Goal: Obtain resource: Obtain resource

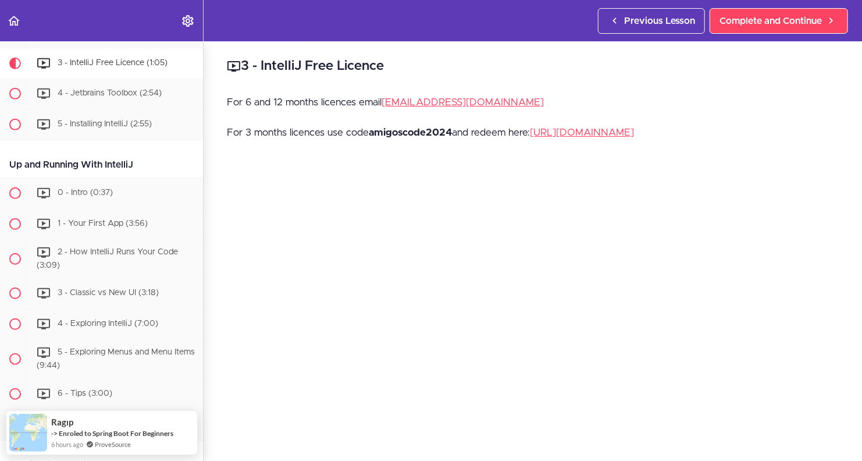
click at [814, 154] on div "For 6 and 12 months licences email [EMAIL_ADDRESS][DOMAIN_NAME] For 3 months li…" at bounding box center [533, 124] width 612 height 61
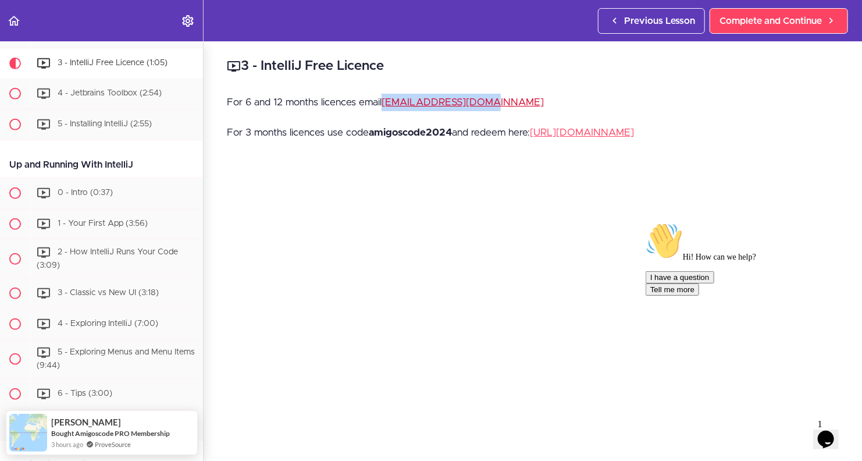
drag, startPoint x: 495, startPoint y: 102, endPoint x: 386, endPoint y: 98, distance: 109.5
click at [386, 98] on p "For 6 and 12 months licences email [EMAIL_ADDRESS][DOMAIN_NAME]" at bounding box center [533, 102] width 612 height 17
click at [386, 98] on link "[EMAIL_ADDRESS][DOMAIN_NAME]" at bounding box center [463, 102] width 162 height 10
drag, startPoint x: 495, startPoint y: 104, endPoint x: 382, endPoint y: 103, distance: 112.9
click at [382, 103] on p "For 6 and 12 months licences email [EMAIL_ADDRESS][DOMAIN_NAME]" at bounding box center [533, 102] width 612 height 17
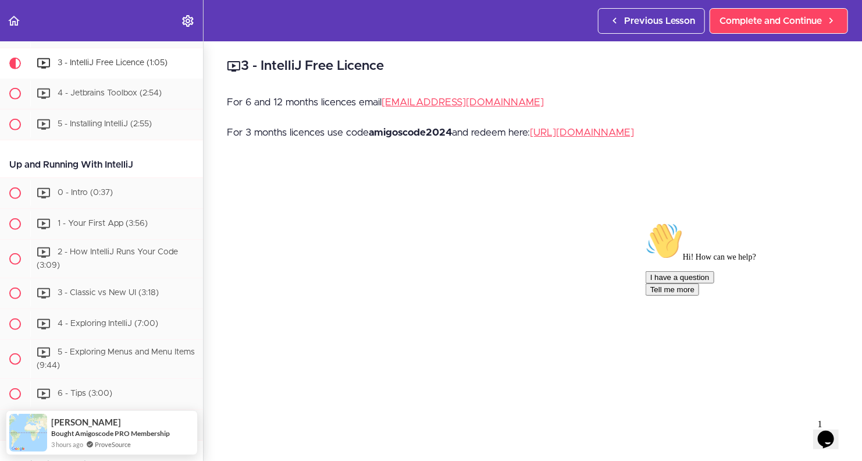
click at [384, 134] on strong "amigoscode2024" at bounding box center [410, 132] width 83 height 10
copy strong "amigoscode2024"
click at [511, 94] on p "For 6 and 12 months licences email [EMAIL_ADDRESS][DOMAIN_NAME]" at bounding box center [533, 102] width 612 height 17
drag, startPoint x: 496, startPoint y: 103, endPoint x: 386, endPoint y: 99, distance: 110.0
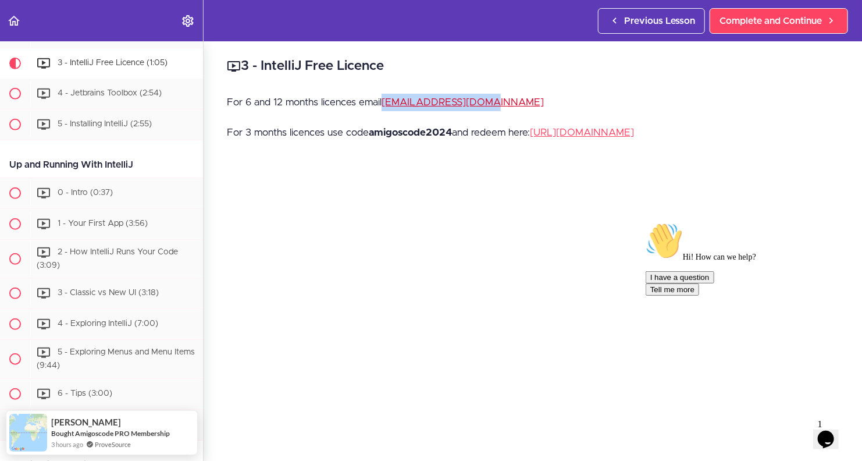
click at [386, 99] on p "For 6 and 12 months licences email [EMAIL_ADDRESS][DOMAIN_NAME]" at bounding box center [533, 102] width 612 height 17
copy link "[EMAIL_ADDRESS][DOMAIN_NAME]"
drag, startPoint x: 451, startPoint y: 130, endPoint x: 393, endPoint y: 136, distance: 58.5
click at [393, 136] on strong "amigoscode2024" at bounding box center [410, 132] width 83 height 10
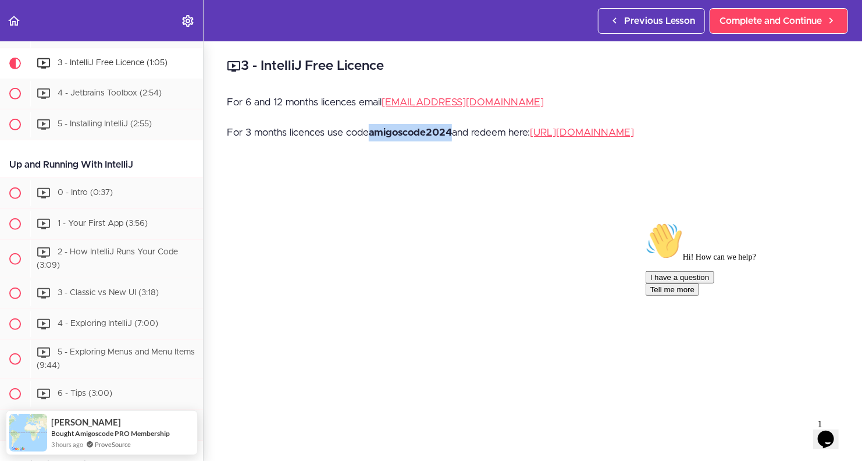
drag, startPoint x: 371, startPoint y: 133, endPoint x: 451, endPoint y: 126, distance: 81.2
click at [451, 126] on p "For 3 months licences use code amigoscode2024 and redeem here: [URL][DOMAIN_NAM…" at bounding box center [533, 132] width 612 height 17
copy strong "amigoscode2024"
